Goal: Task Accomplishment & Management: Complete application form

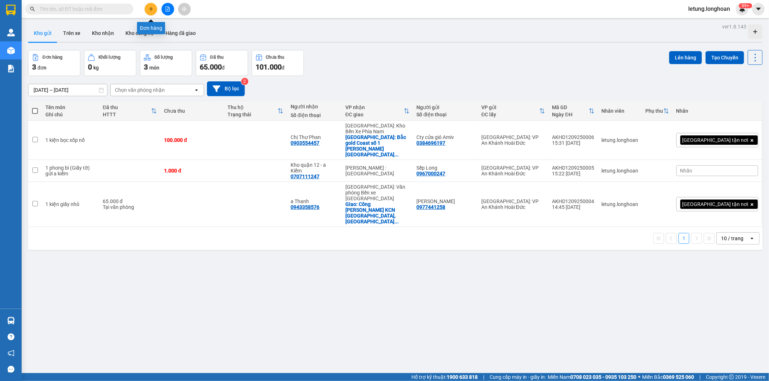
click at [150, 13] on button at bounding box center [151, 9] width 13 height 13
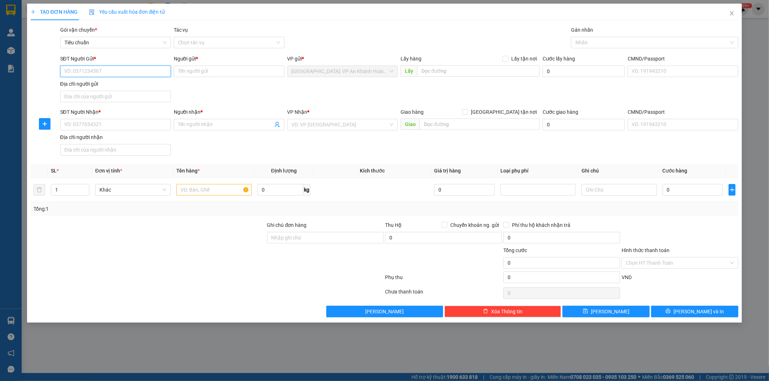
click at [118, 75] on input "SĐT Người Gửi *" at bounding box center [115, 72] width 111 height 12
click at [130, 73] on input "0966399920" at bounding box center [115, 72] width 111 height 12
type input "0966399920"
click at [186, 73] on input "Người gửi *" at bounding box center [229, 72] width 111 height 12
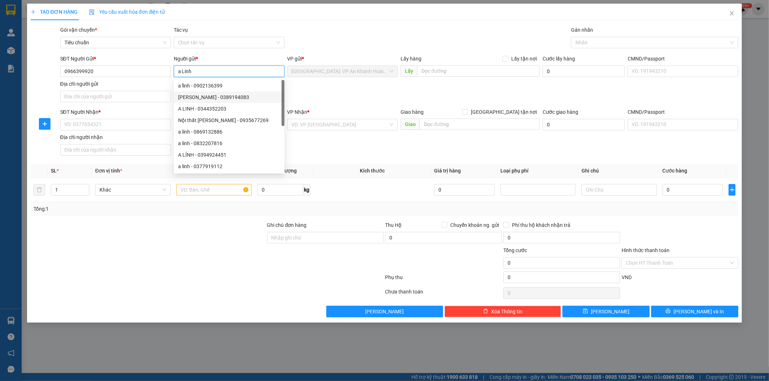
type input "a Linh"
click at [337, 99] on div "SĐT Người Gửi * 0966399920 Người gửi * a Linh VP gửi * Hà Nội: VP An Khánh Hoài…" at bounding box center [399, 80] width 681 height 50
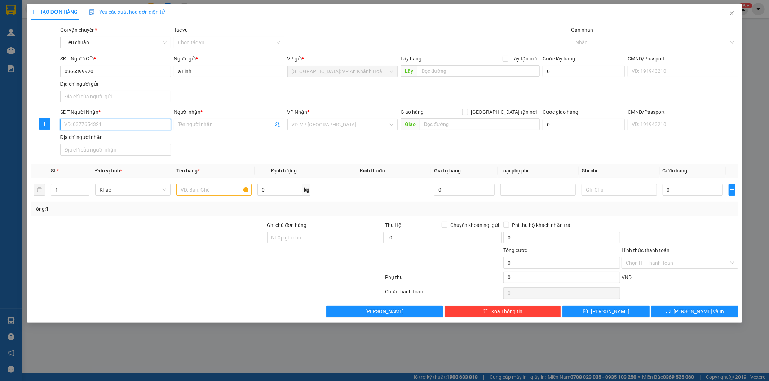
click at [102, 126] on input "SĐT Người Nhận *" at bounding box center [115, 125] width 111 height 12
click at [102, 126] on input "0979012900" at bounding box center [115, 125] width 111 height 12
type input "0979012900"
click at [195, 127] on input "Người nhận *" at bounding box center [225, 125] width 95 height 8
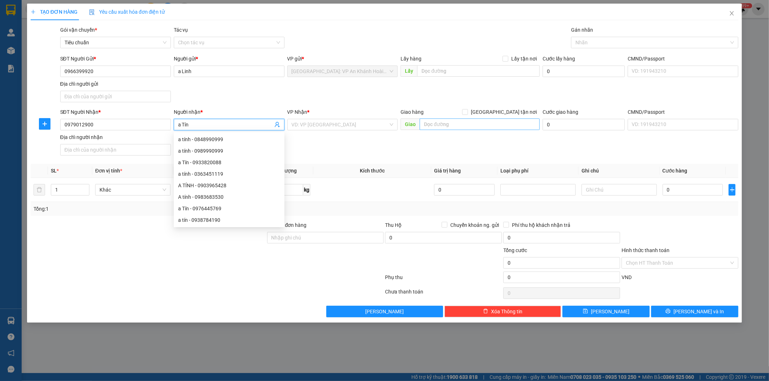
type input "a Tín"
click at [450, 126] on input "text" at bounding box center [479, 125] width 120 height 12
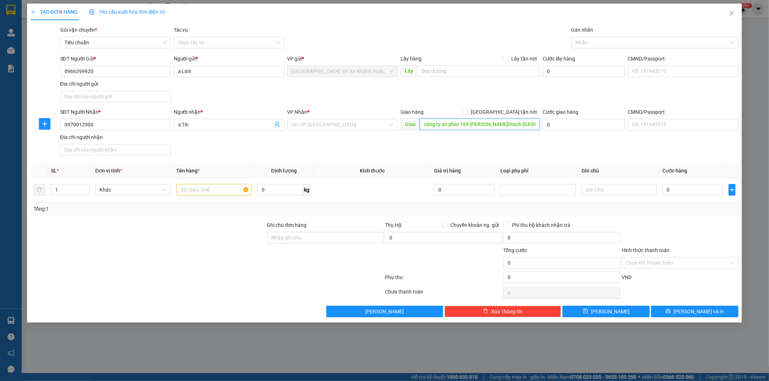
drag, startPoint x: 498, startPoint y: 124, endPoint x: 405, endPoint y: 128, distance: 92.7
click at [405, 128] on span "Giao công ty an phát 169 nguyễn gia trí P.thạnh mỹ tây" at bounding box center [469, 125] width 139 height 12
click at [536, 123] on input "công ty an phát 169 nguyễn gia trí P.thạnh mỹ tây" at bounding box center [479, 125] width 120 height 12
paste input "169 Nguyễn Gia Trí, Phường 25, Bình Thạnh, Hồ Chí Minh 700000, Việt Nam"
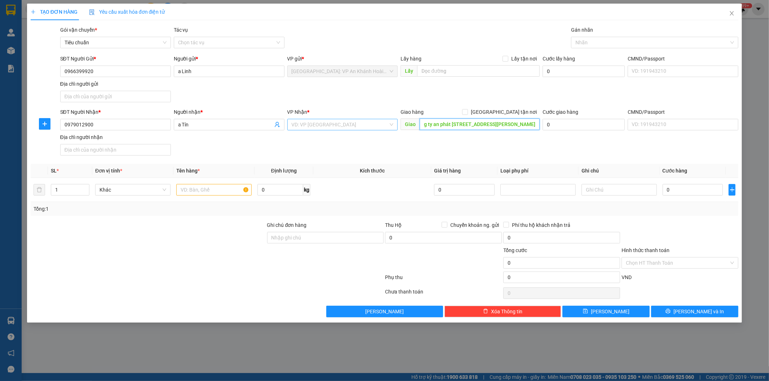
type input "công ty an phát 169 Nguyễn Gia Trí, Phường 25, Bình Thạnh, Hồ Chí Minh"
click at [369, 124] on input "search" at bounding box center [340, 124] width 97 height 11
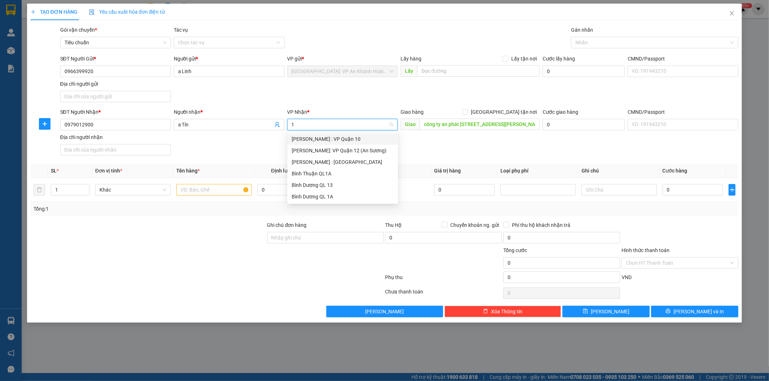
type input "12"
click at [359, 152] on div "[PERSON_NAME] : [GEOGRAPHIC_DATA]" at bounding box center [343, 151] width 102 height 8
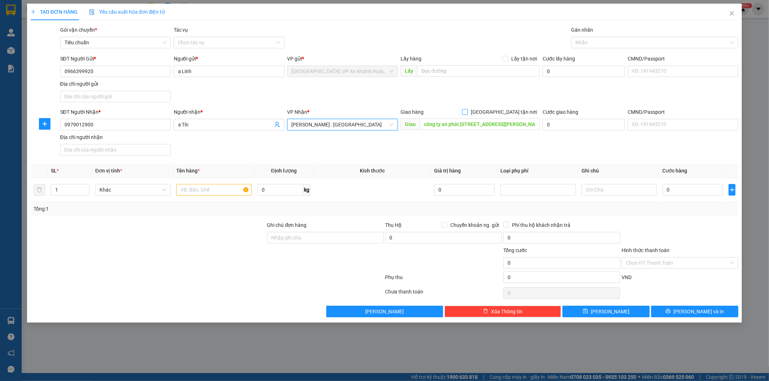
click at [467, 112] on input "[GEOGRAPHIC_DATA] tận nơi" at bounding box center [464, 111] width 5 height 5
checkbox input "true"
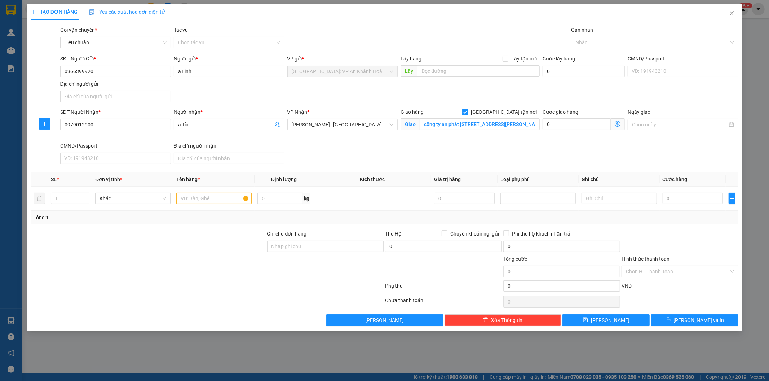
click at [607, 41] on div at bounding box center [651, 42] width 156 height 9
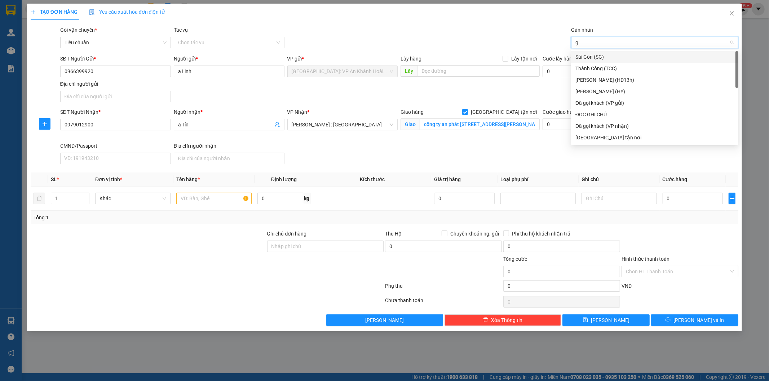
type input "gt"
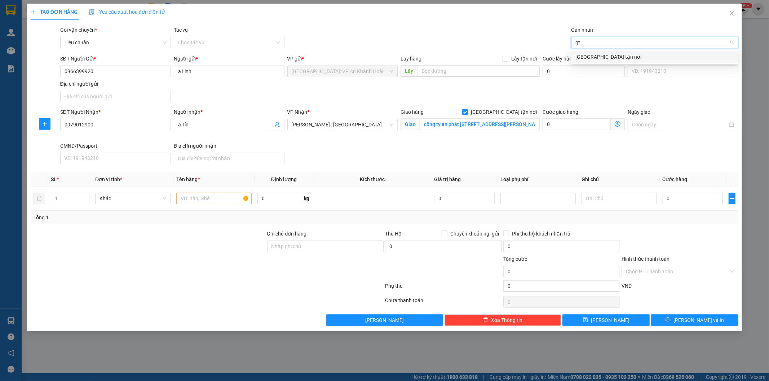
click at [591, 58] on div "[GEOGRAPHIC_DATA] tận nơi" at bounding box center [654, 57] width 159 height 8
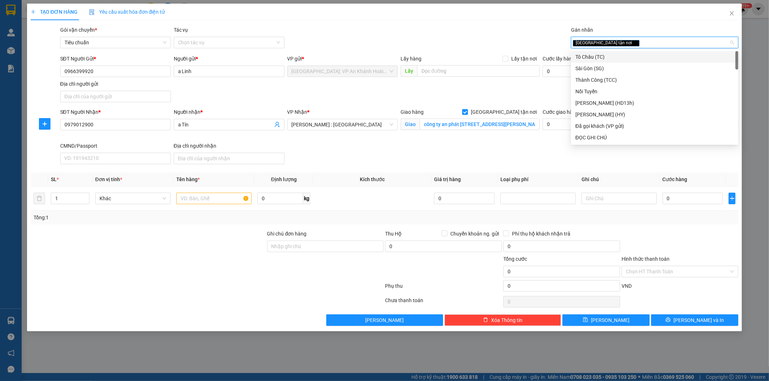
click at [398, 162] on div "SĐT Người Nhận * 0979012900 Người nhận * a Tín VP Nhận * Hồ Chí Minh : Kho Quận…" at bounding box center [399, 137] width 681 height 59
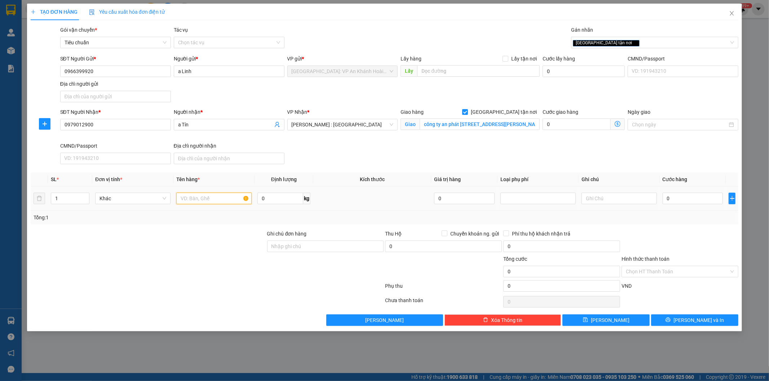
click at [204, 200] on input "text" at bounding box center [213, 199] width 75 height 12
type input "1 kiện bọc pe"
click at [314, 247] on input "Ghi chú đơn hàng" at bounding box center [325, 247] width 117 height 12
type input "Hàng không đồng kiểm, đơn giao nguyên kiện, hư vỡ không đền (đã báo người gửi)"
click at [471, 123] on input "công ty an phát 169 Nguyễn Gia Trí, Phường 25, Bình Thạnh, Hồ Chí Minh" at bounding box center [479, 125] width 120 height 12
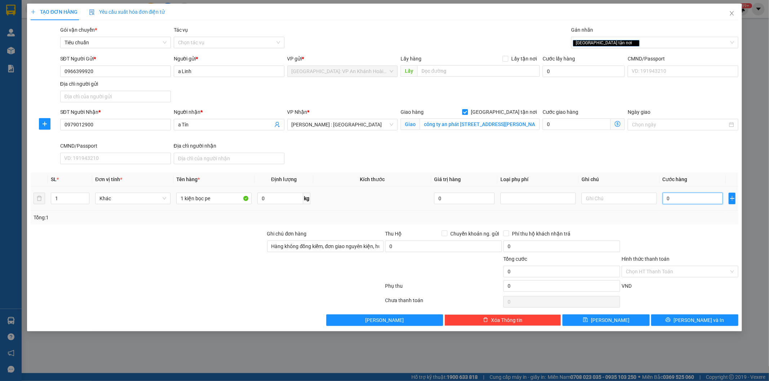
click at [687, 198] on input "0" at bounding box center [692, 199] width 61 height 12
type input "1"
type input "12"
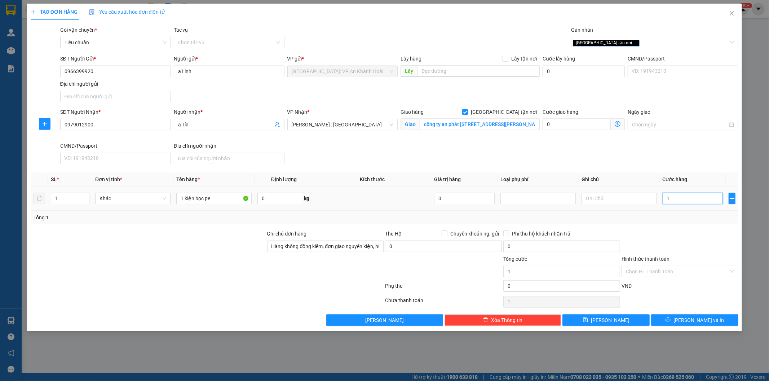
type input "12"
type input "120"
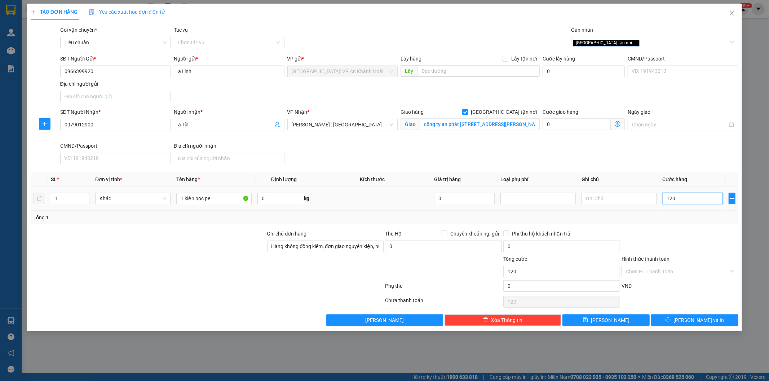
type input "1.200"
type input "12.000"
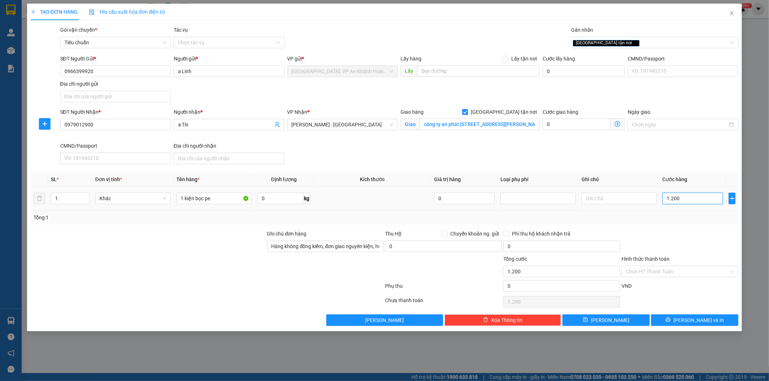
type input "12.000"
type input "120.000"
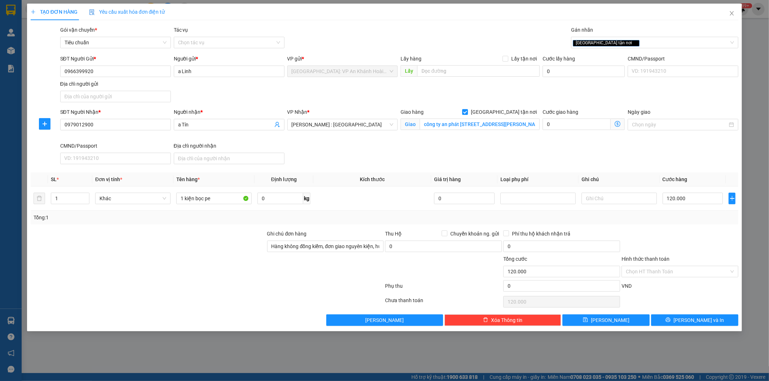
click at [685, 249] on div at bounding box center [680, 242] width 118 height 25
click at [698, 323] on span "Lưu và In" at bounding box center [698, 320] width 50 height 8
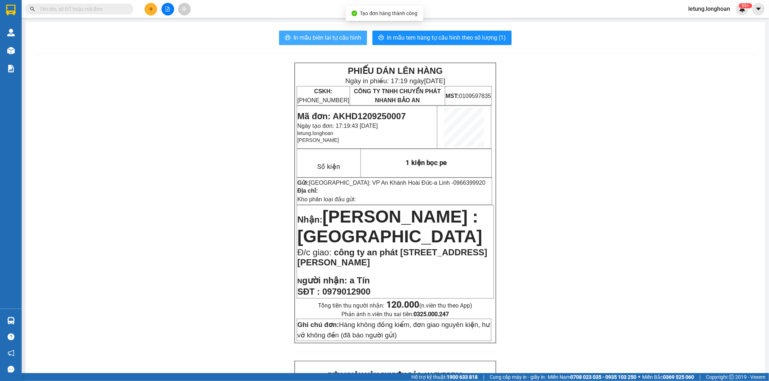
click at [328, 37] on span "In mẫu biên lai tự cấu hình" at bounding box center [327, 37] width 68 height 9
click at [310, 33] on span "In mẫu biên lai tự cấu hình" at bounding box center [327, 37] width 68 height 9
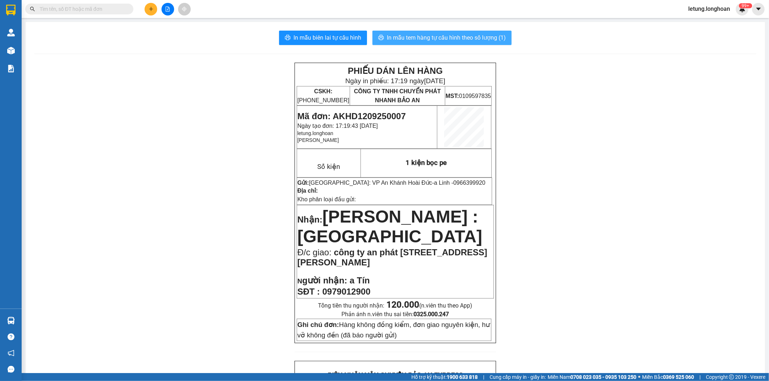
click at [428, 37] on span "In mẫu tem hàng tự cấu hình theo số lượng (1)" at bounding box center [446, 37] width 119 height 9
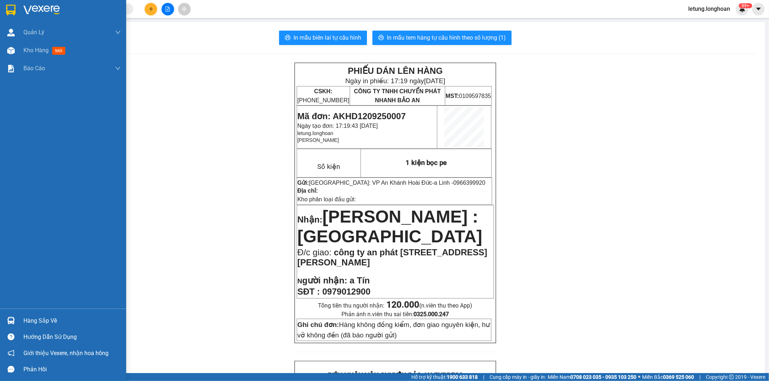
click at [13, 6] on img at bounding box center [10, 10] width 9 height 11
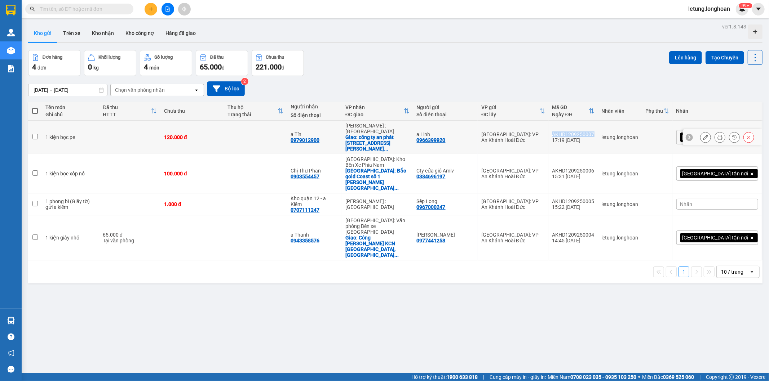
drag, startPoint x: 627, startPoint y: 127, endPoint x: 585, endPoint y: 128, distance: 42.2
click at [585, 128] on td "AKHD1209250007 17:19 12/09" at bounding box center [573, 138] width 49 height 34
checkbox input "true"
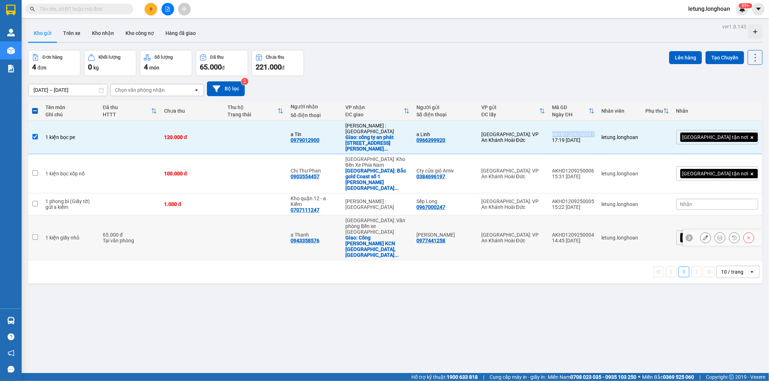
copy div "AKHD1209250007"
click at [515, 291] on div "ver 1.8.143 Kho gửi Trên xe Kho nhận Kho công nợ Hàng đã giao Đơn hàng 4 đơn Kh…" at bounding box center [395, 212] width 740 height 381
click at [107, 30] on button "Kho nhận" at bounding box center [103, 33] width 34 height 17
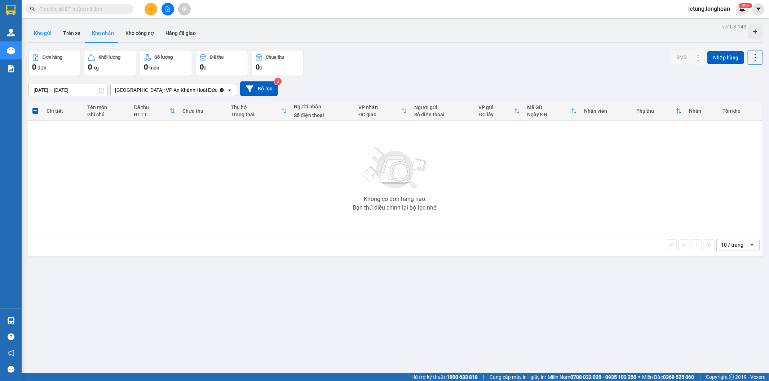
click at [41, 33] on button "Kho gửi" at bounding box center [42, 33] width 29 height 17
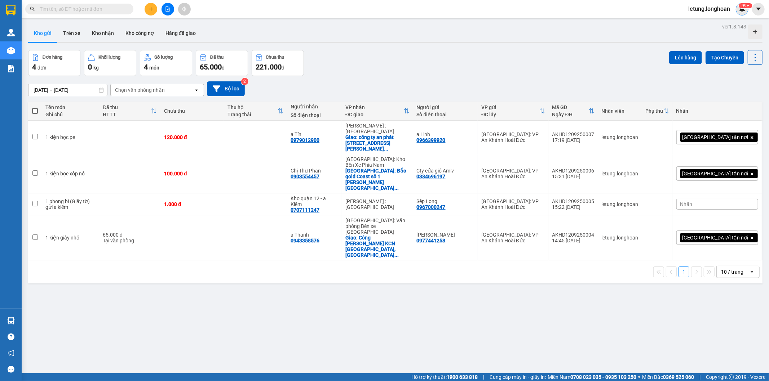
click at [740, 6] on sup "99+" at bounding box center [744, 5] width 13 height 5
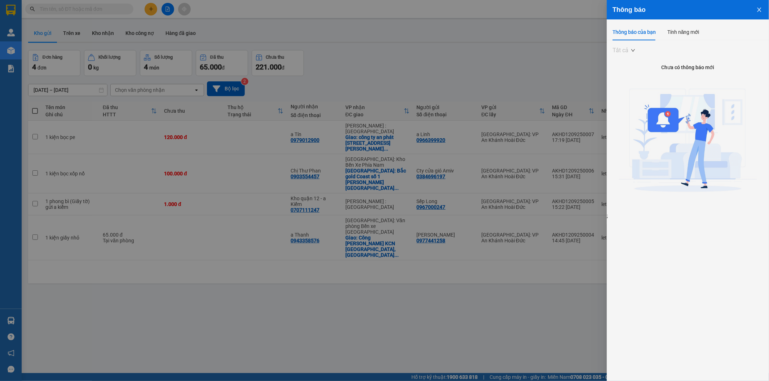
click at [621, 49] on span "Tất cả" at bounding box center [623, 50] width 22 height 11
click at [572, 67] on div at bounding box center [384, 190] width 769 height 381
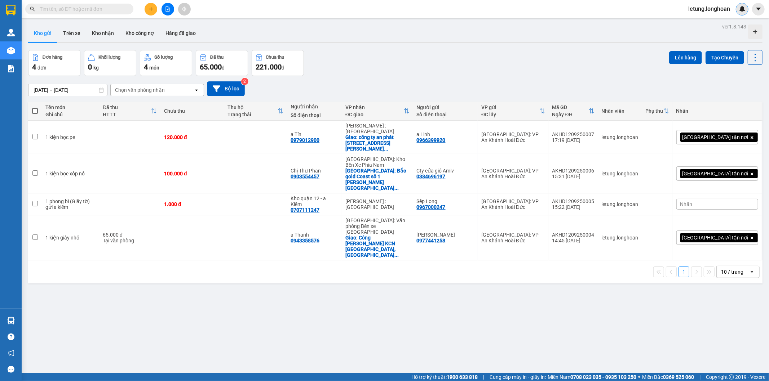
click at [740, 9] on img at bounding box center [742, 9] width 6 height 6
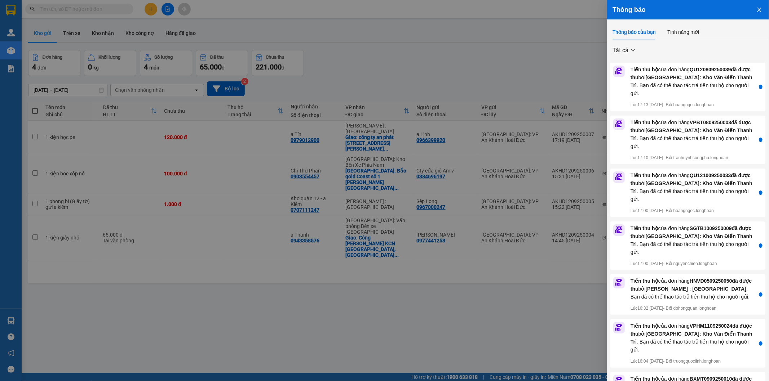
click at [568, 55] on div at bounding box center [384, 190] width 769 height 381
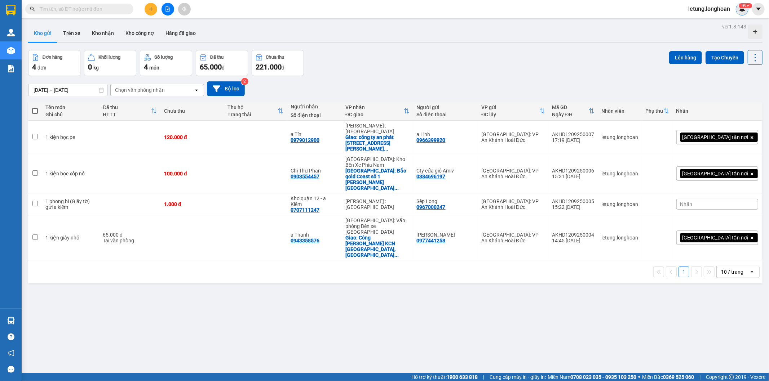
click at [739, 9] on img at bounding box center [742, 9] width 6 height 6
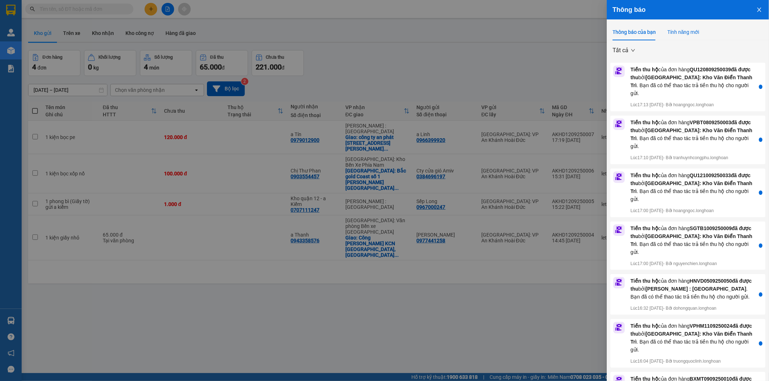
click at [680, 31] on div "Tính năng mới" at bounding box center [683, 32] width 32 height 8
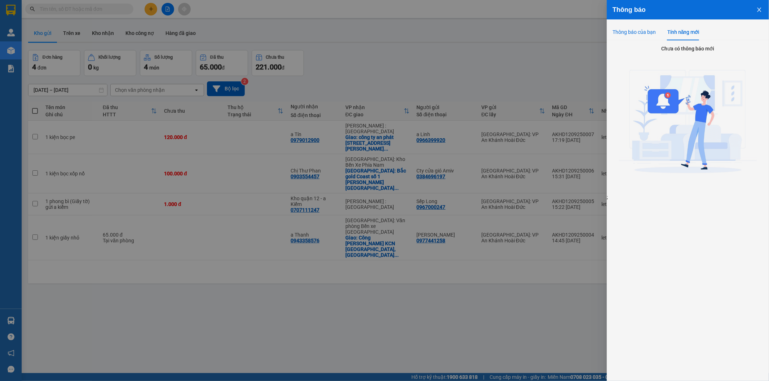
click at [631, 35] on div "Thông báo của bạn" at bounding box center [633, 32] width 43 height 8
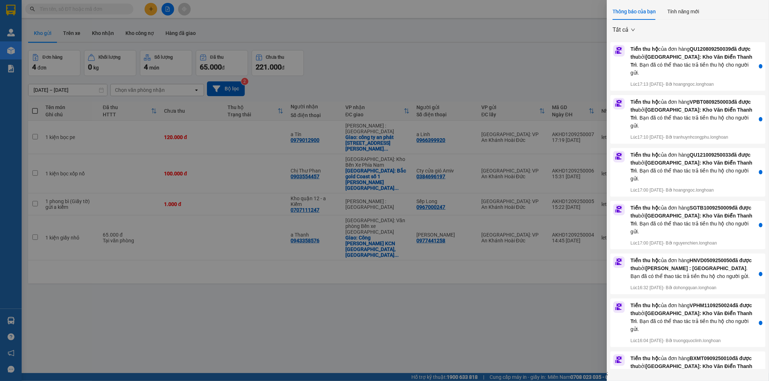
click at [522, 65] on div at bounding box center [384, 190] width 769 height 381
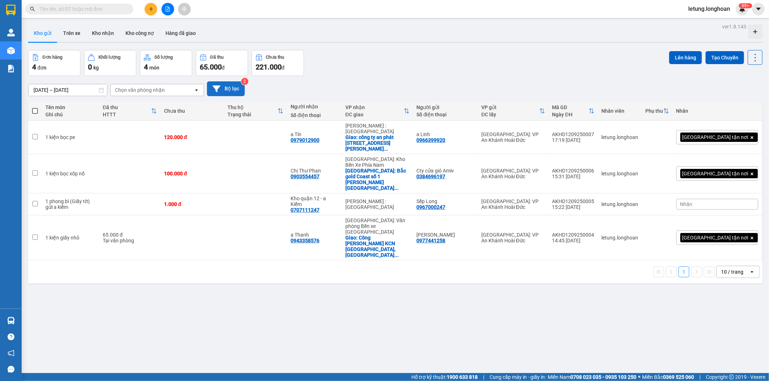
click at [225, 87] on button "Bộ lọc" at bounding box center [226, 88] width 38 height 15
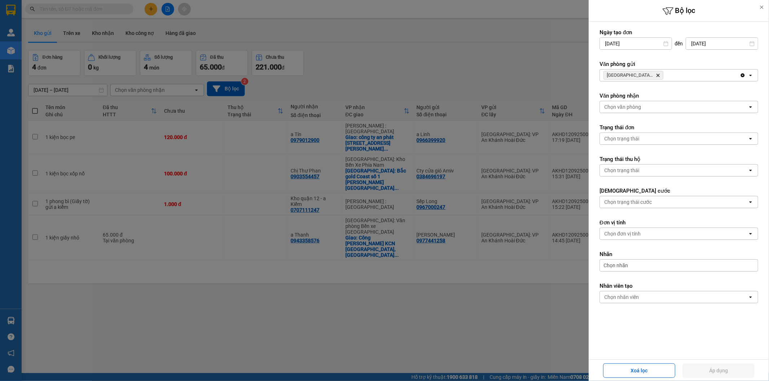
click at [430, 308] on div at bounding box center [384, 190] width 769 height 381
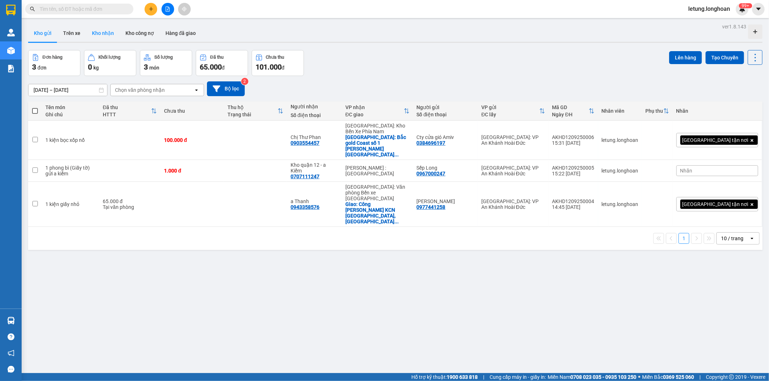
click at [99, 34] on button "Kho nhận" at bounding box center [103, 33] width 34 height 17
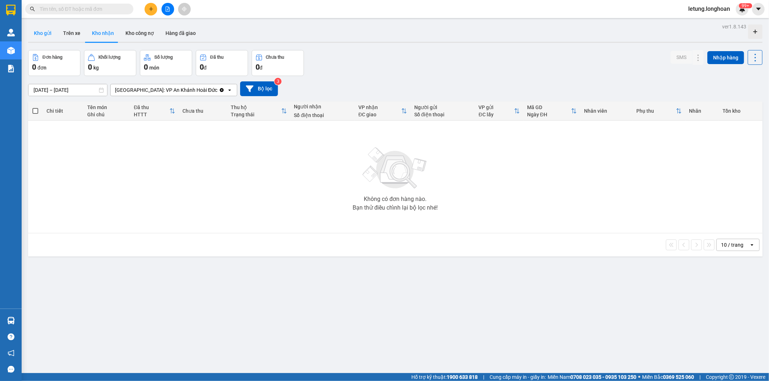
click at [45, 36] on button "Kho gửi" at bounding box center [42, 33] width 29 height 17
